Goal: Task Accomplishment & Management: Complete application form

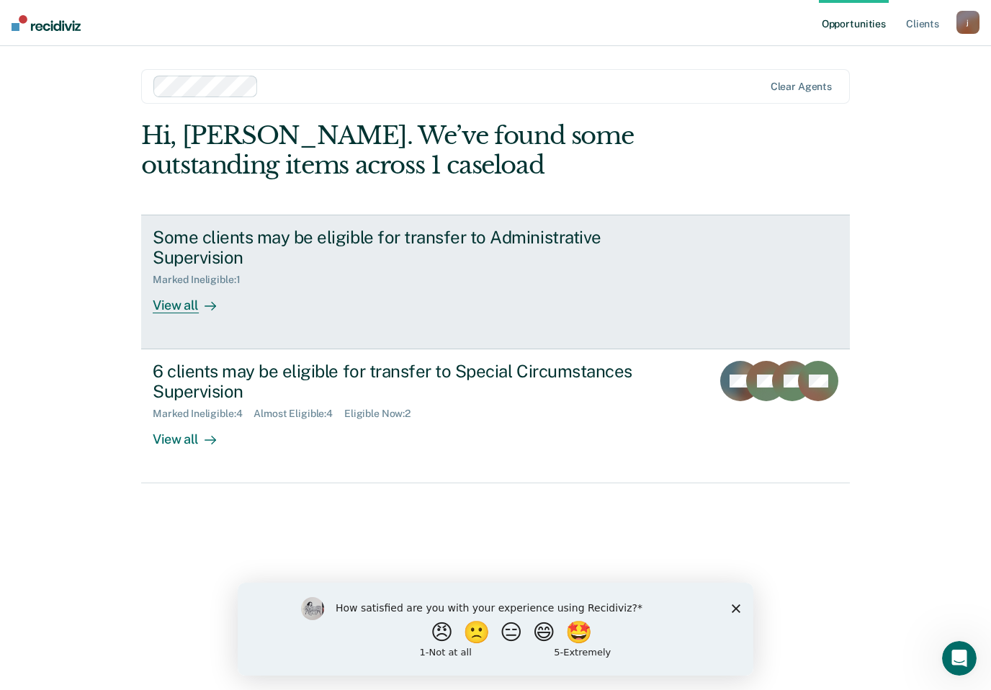
click at [189, 301] on div "View all" at bounding box center [193, 300] width 81 height 28
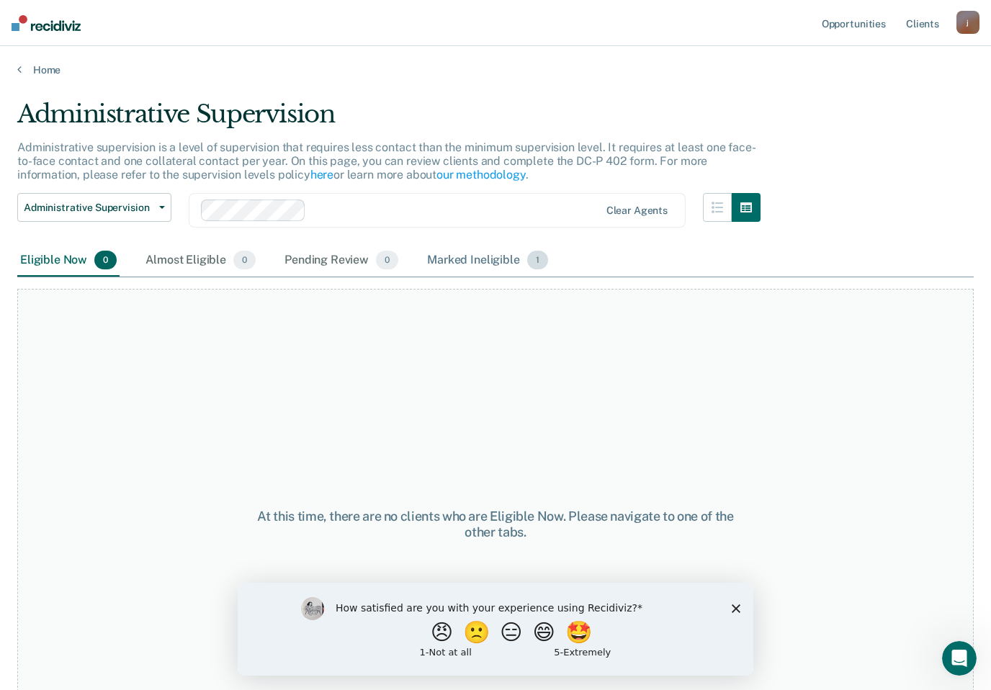
click at [532, 259] on span "1" at bounding box center [537, 260] width 21 height 19
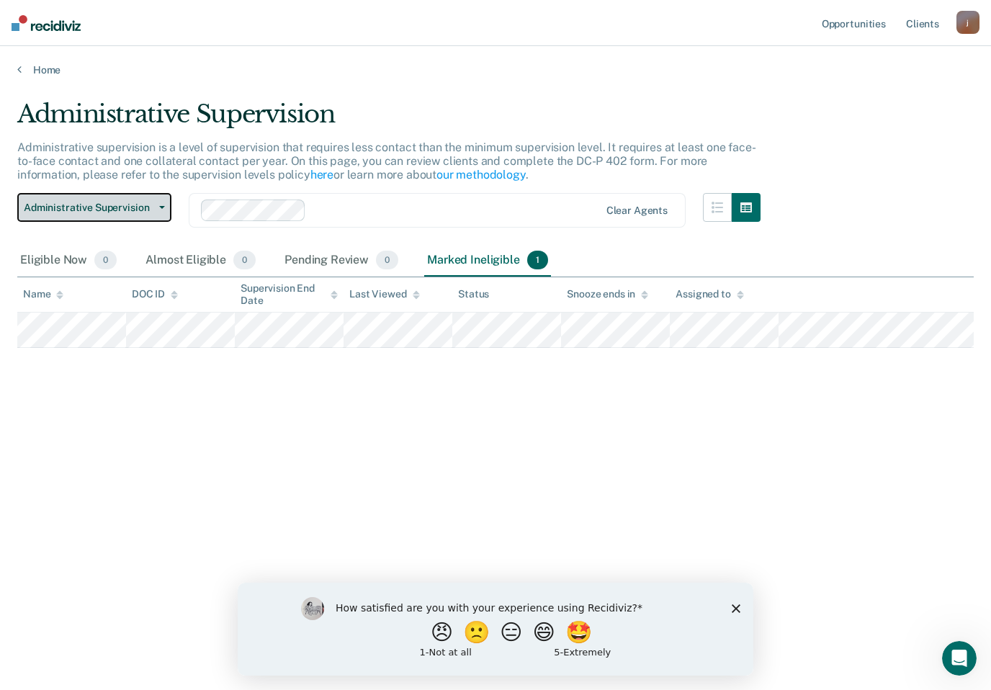
click at [135, 213] on button "Administrative Supervision" at bounding box center [94, 207] width 154 height 29
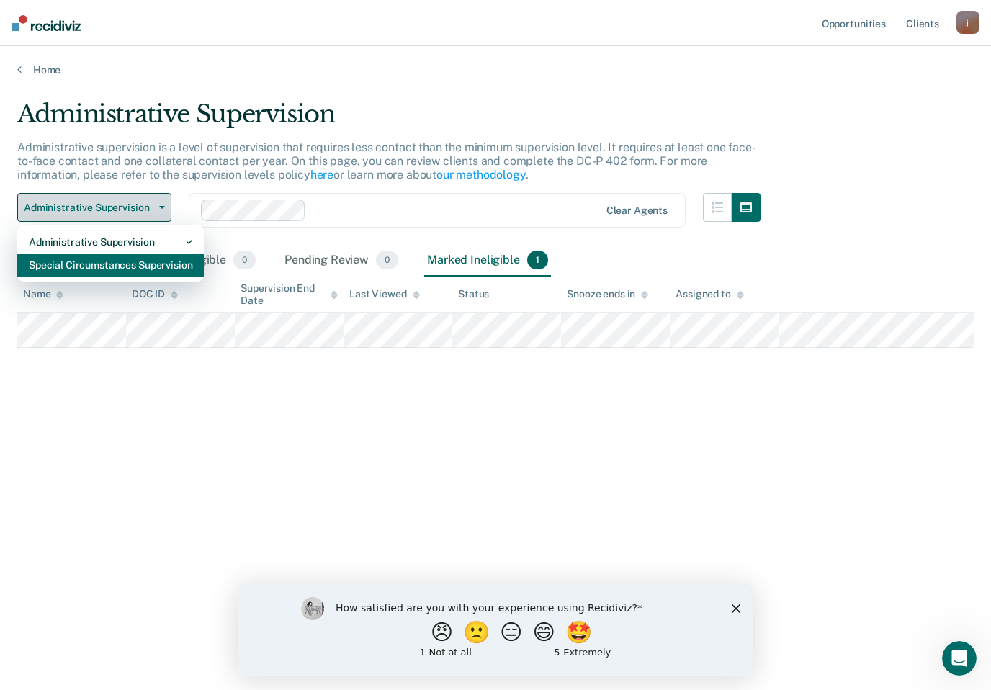
click at [108, 261] on div "Special Circumstances Supervision" at bounding box center [111, 265] width 164 height 23
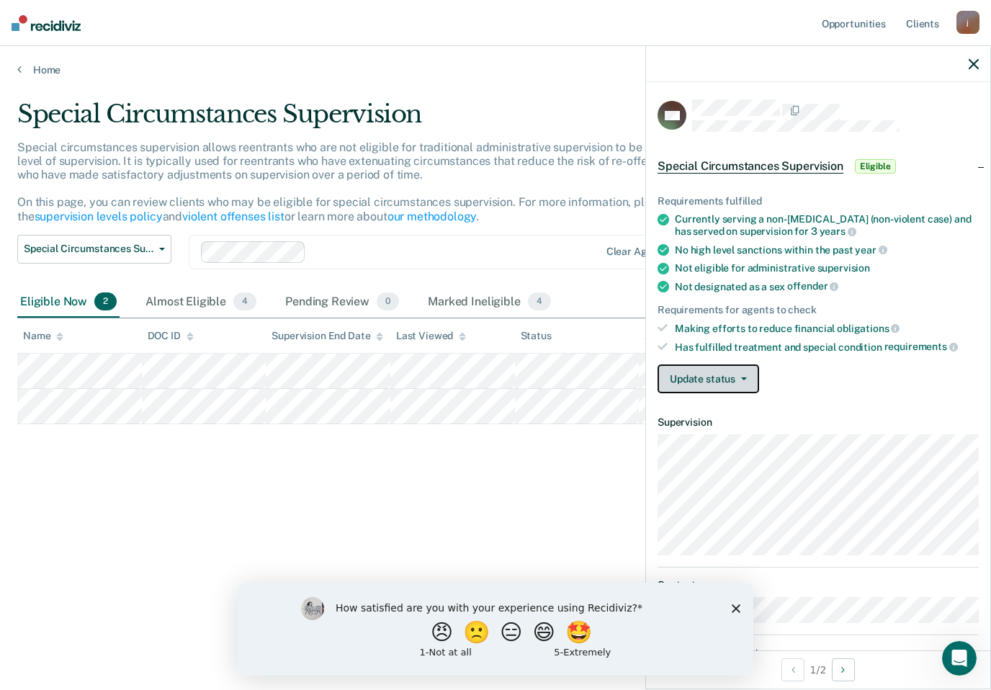
click at [733, 369] on button "Update status" at bounding box center [709, 379] width 102 height 29
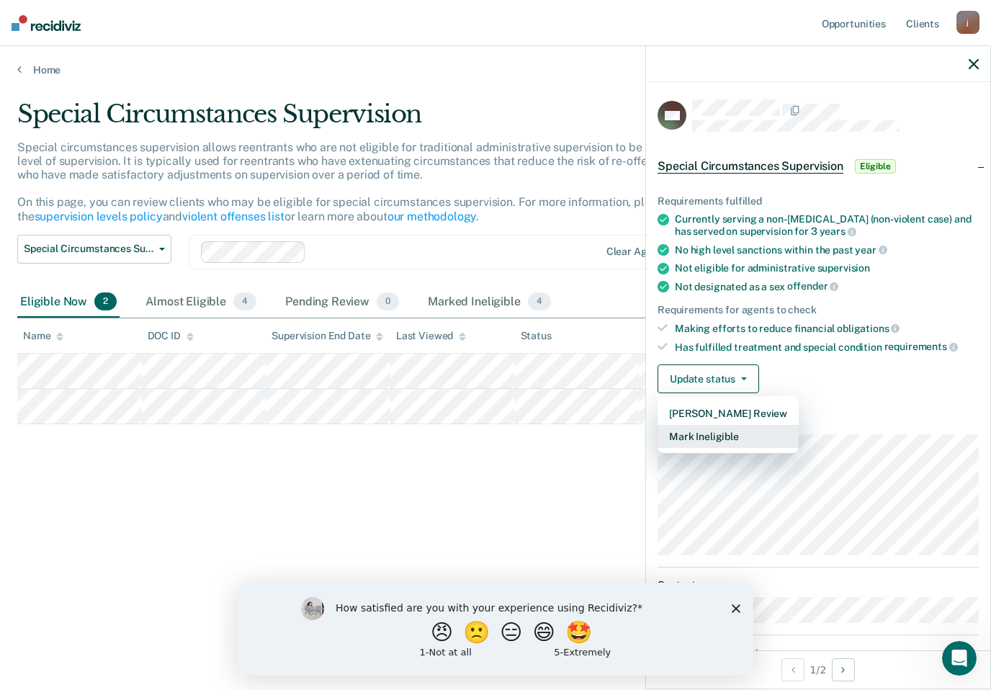
click at [754, 432] on button "Mark Ineligible" at bounding box center [728, 436] width 141 height 23
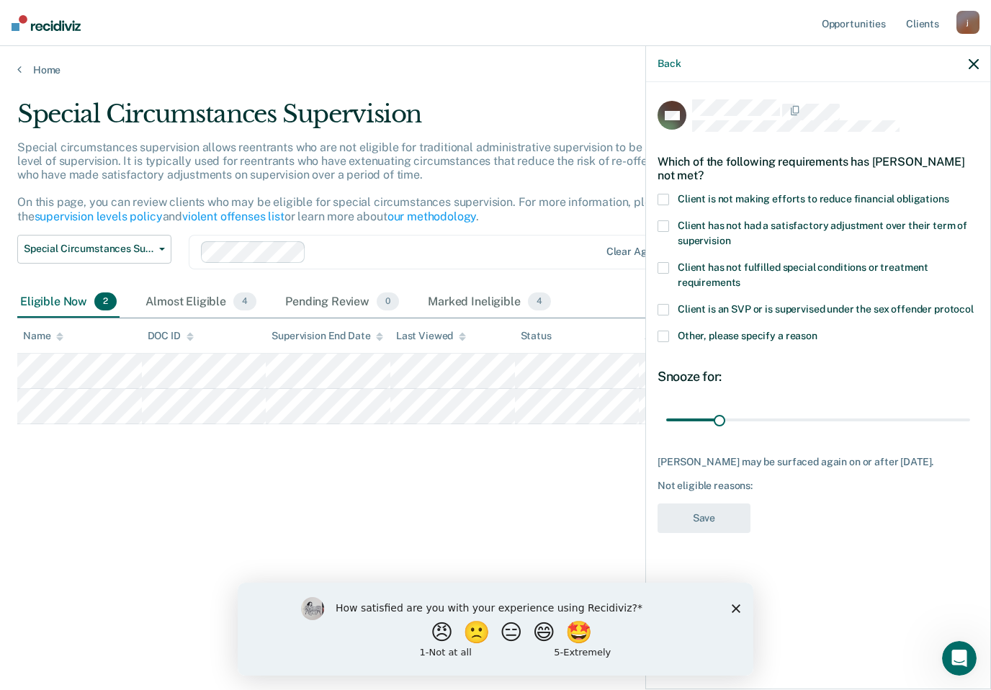
click at [864, 195] on span "Client is not making efforts to reduce financial obligations" at bounding box center [814, 199] width 272 height 12
click at [950, 194] on input "Client is not making efforts to reduce financial obligations" at bounding box center [950, 194] width 0 height 0
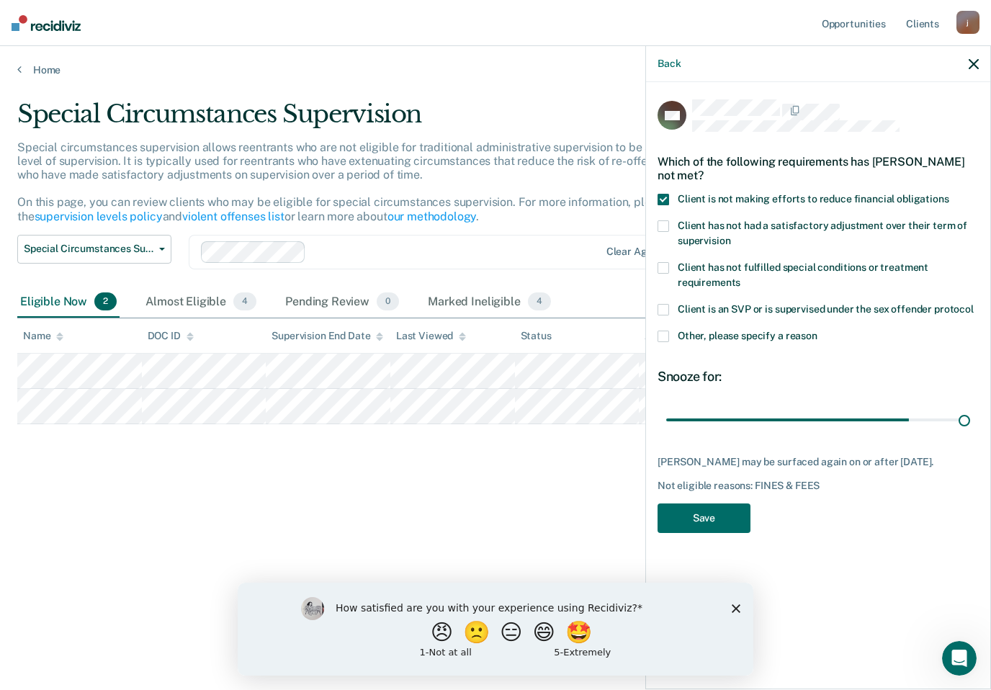
type input "180"
click at [720, 521] on button "Save" at bounding box center [704, 519] width 93 height 30
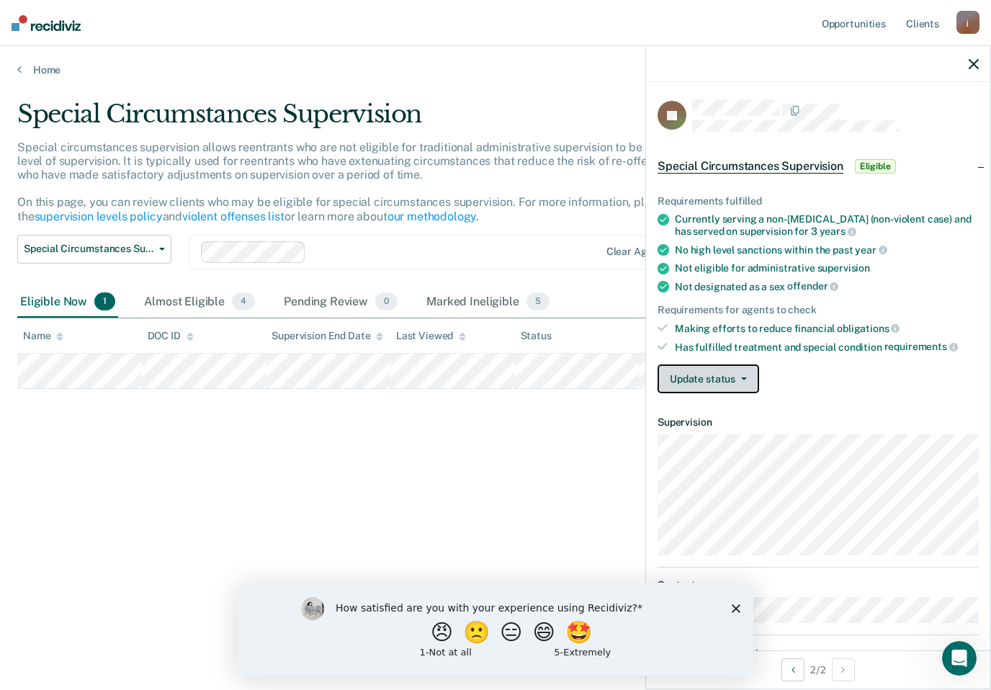
click at [736, 375] on button "Update status" at bounding box center [709, 379] width 102 height 29
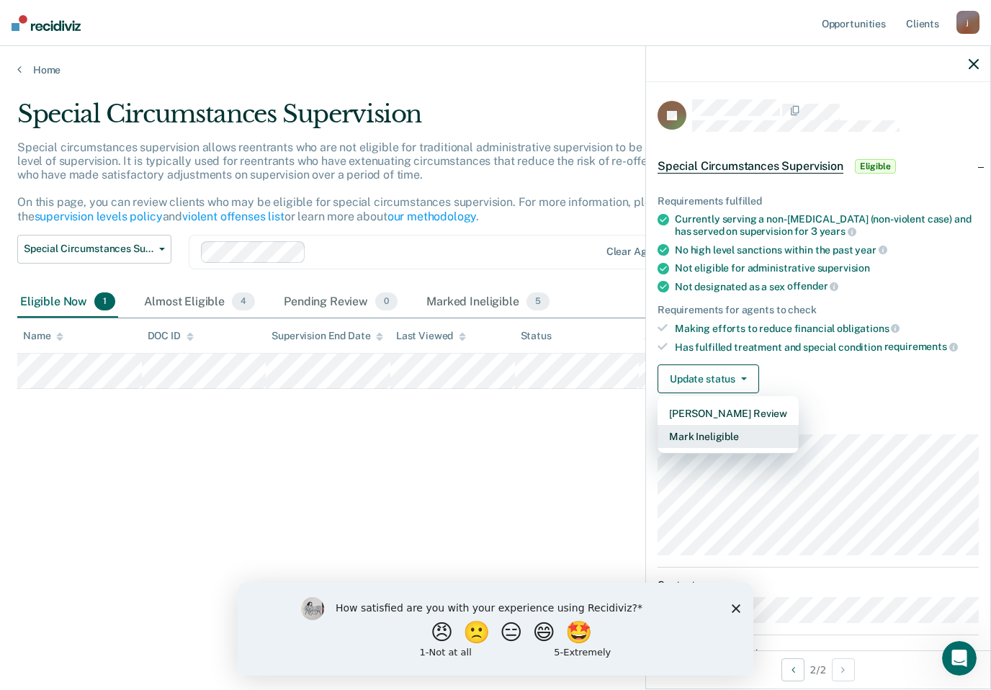
click at [726, 435] on button "Mark Ineligible" at bounding box center [728, 436] width 141 height 23
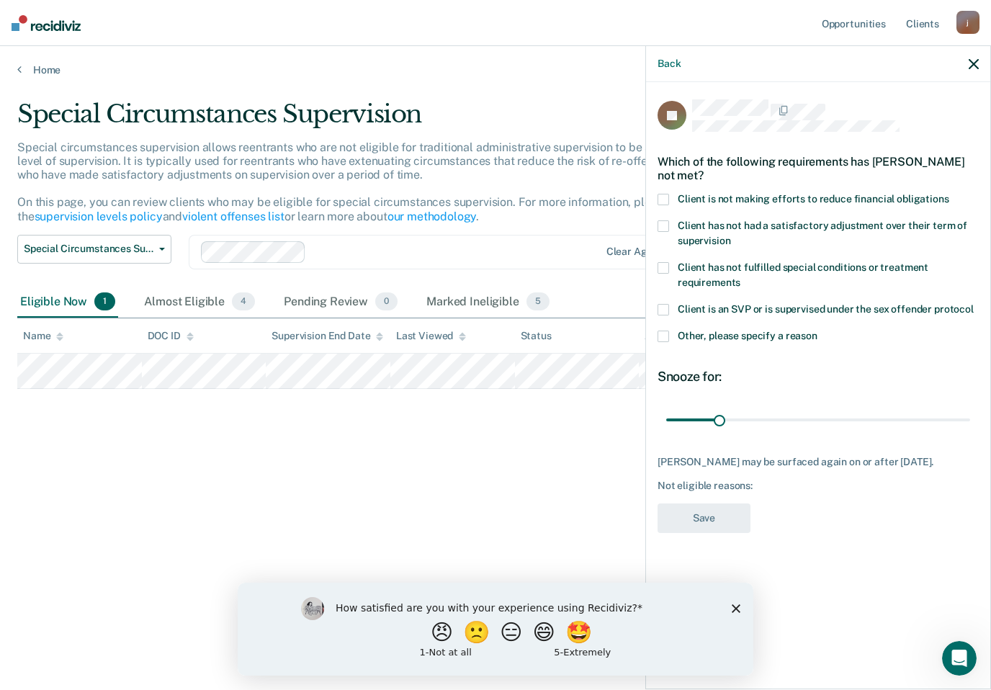
click at [666, 334] on span at bounding box center [664, 337] width 12 height 12
click at [818, 331] on input "Other, please specify a reason" at bounding box center [818, 331] width 0 height 0
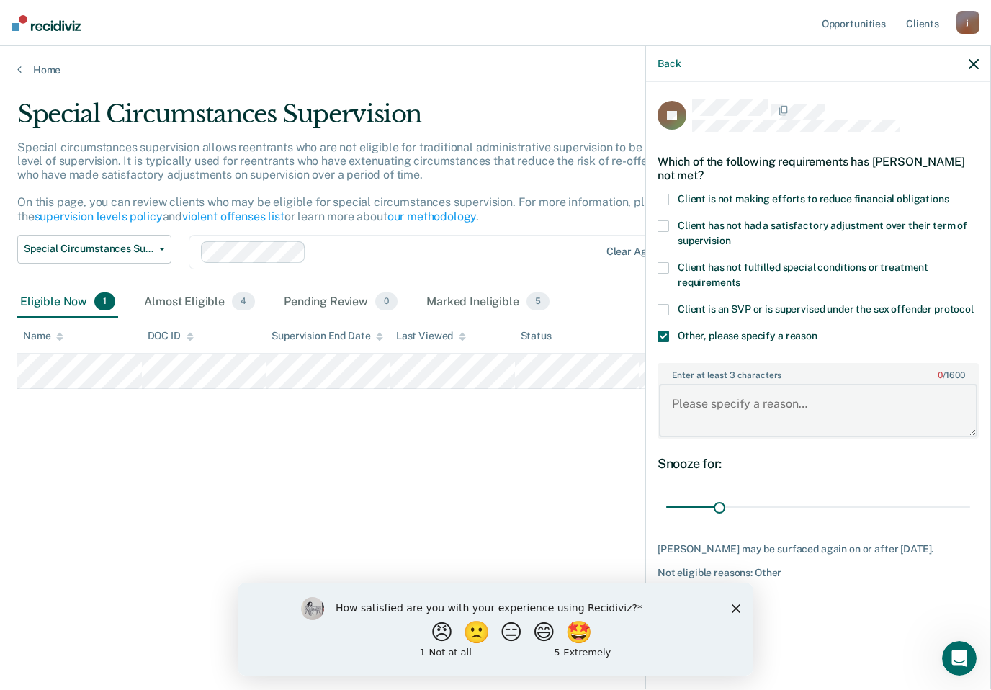
click at [778, 407] on textarea "Enter at least 3 characters 0 / 1600" at bounding box center [818, 410] width 318 height 53
type textarea "Not recommended"
click at [739, 607] on polygon "Close survey" at bounding box center [736, 608] width 9 height 9
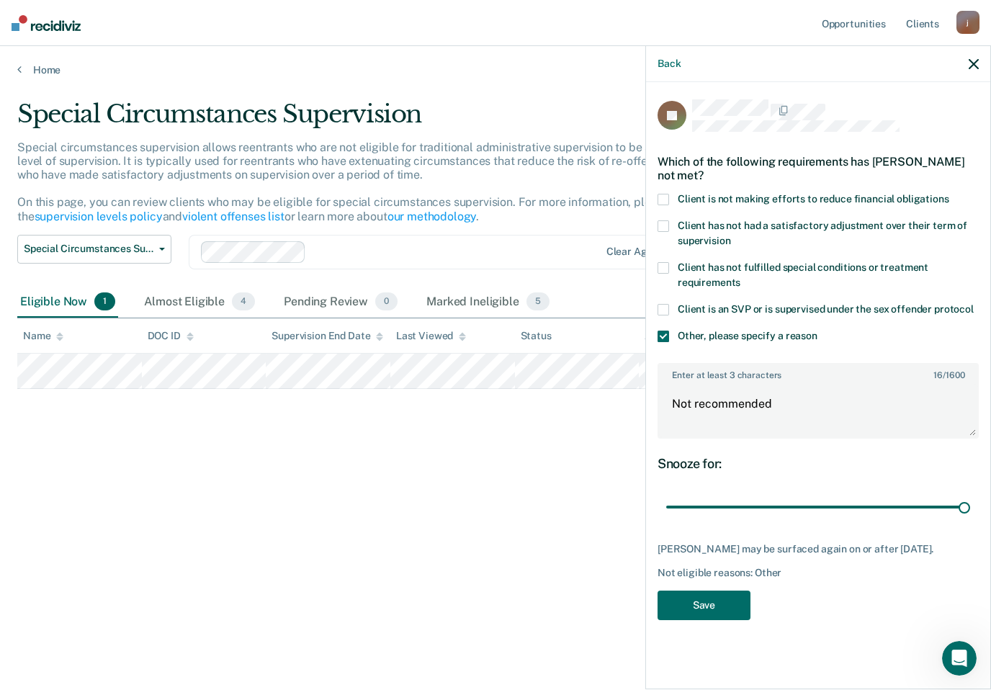
type input "180"
click at [722, 605] on button "Save" at bounding box center [704, 606] width 93 height 30
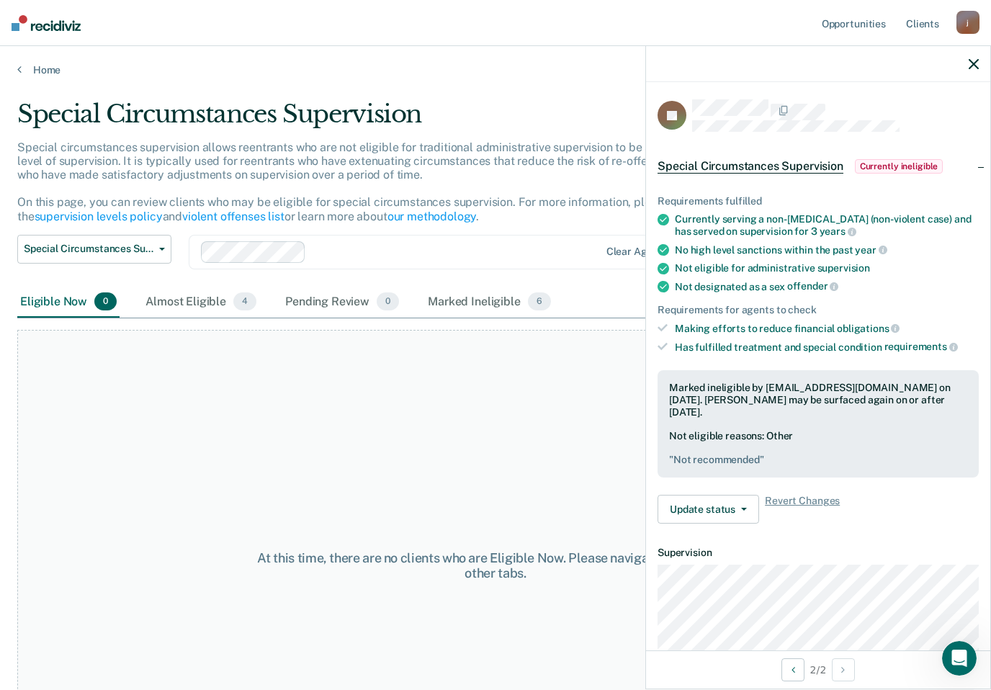
click at [972, 63] on icon "button" at bounding box center [974, 64] width 10 height 10
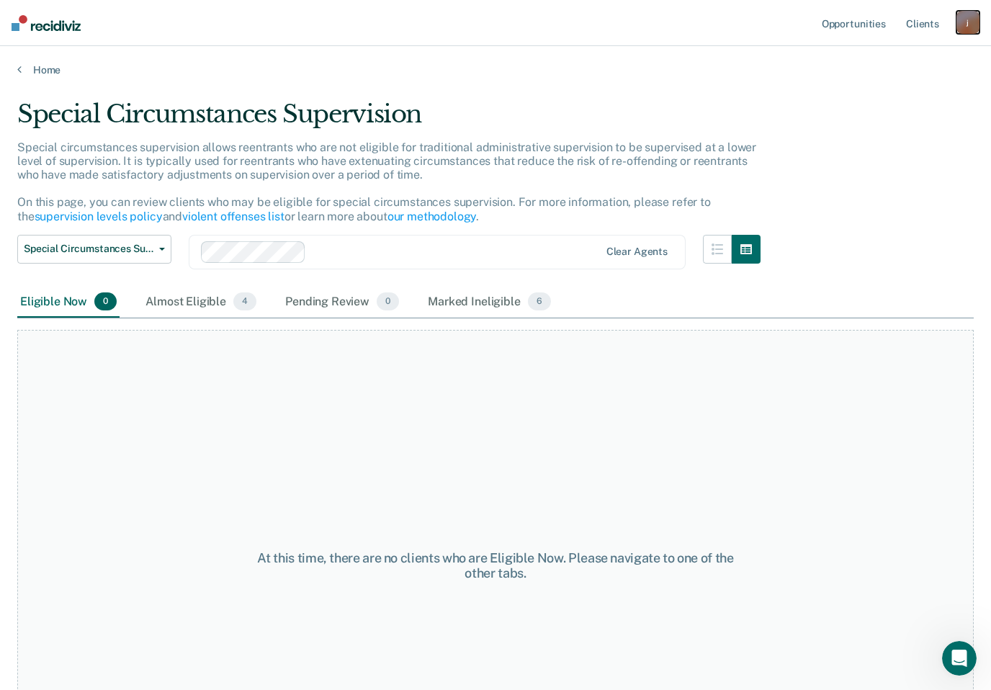
click at [970, 17] on div "j" at bounding box center [968, 22] width 23 height 23
click at [887, 99] on link "Log Out" at bounding box center [910, 95] width 116 height 12
